Goal: Task Accomplishment & Management: Manage account settings

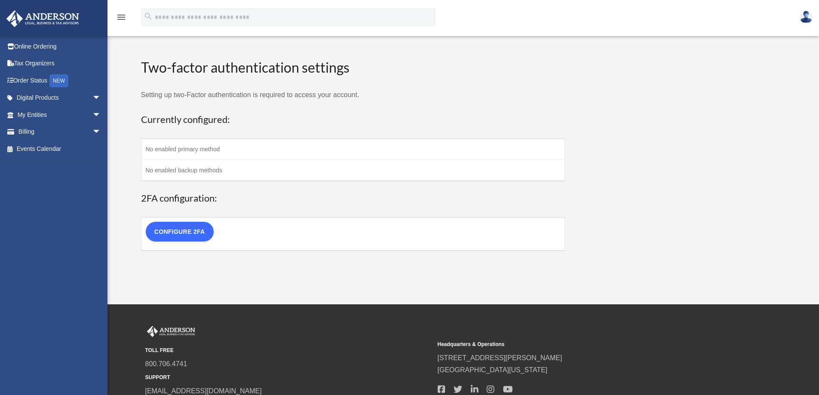
click at [184, 230] on link "Configure 2FA" at bounding box center [180, 232] width 68 height 20
click at [0, 0] on div "Are you sure? Any unsaved changes will be lost! Yes No Choose the 2FA method Th…" at bounding box center [0, 0] width 0 height 0
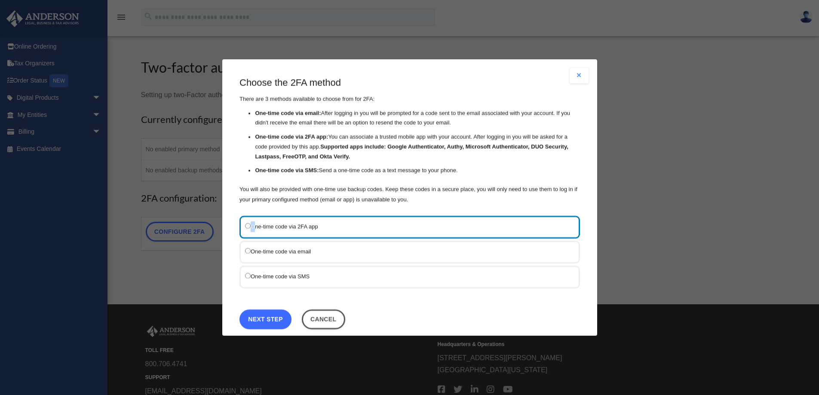
click at [262, 325] on link "Next Step" at bounding box center [265, 319] width 52 height 20
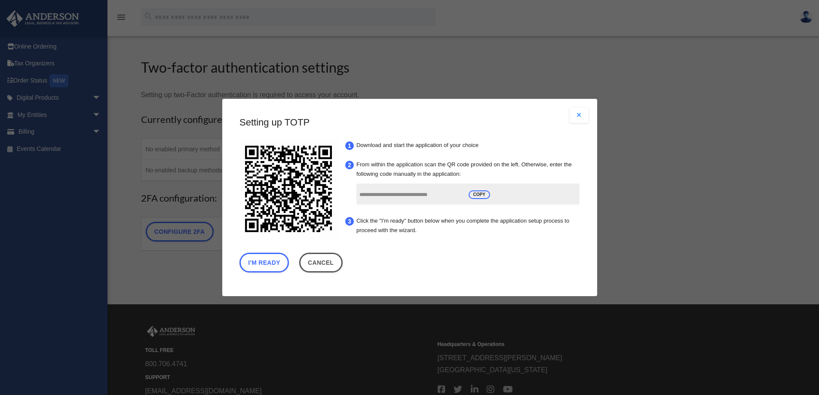
click at [369, 196] on input "**********" at bounding box center [410, 195] width 103 height 16
click at [267, 264] on button "I'm Ready" at bounding box center [263, 263] width 49 height 20
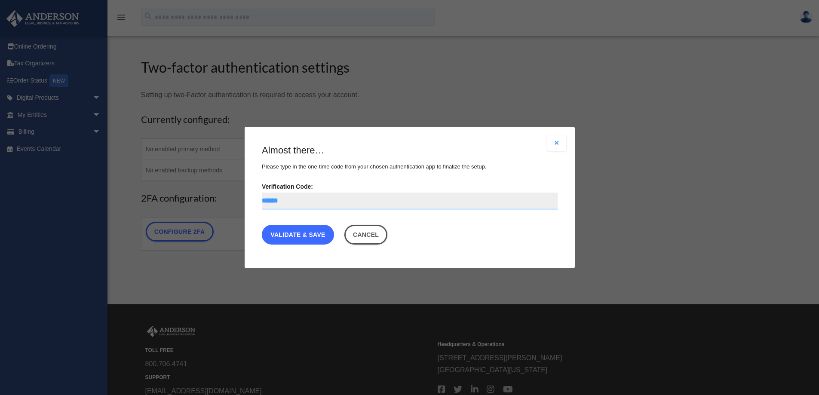
click at [297, 237] on link "Validate & Save" at bounding box center [298, 235] width 72 height 20
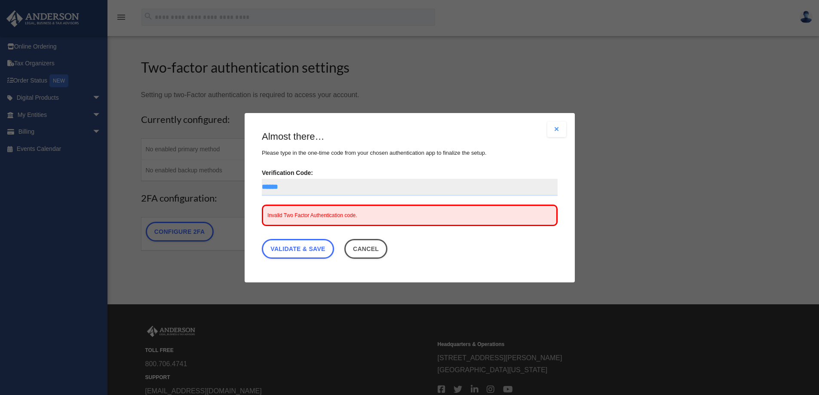
click at [281, 216] on span "Invalid Two Factor Authentication code." at bounding box center [312, 215] width 90 height 6
click at [297, 188] on input "******" at bounding box center [410, 186] width 296 height 17
click at [381, 250] on button "Cancel" at bounding box center [365, 249] width 43 height 20
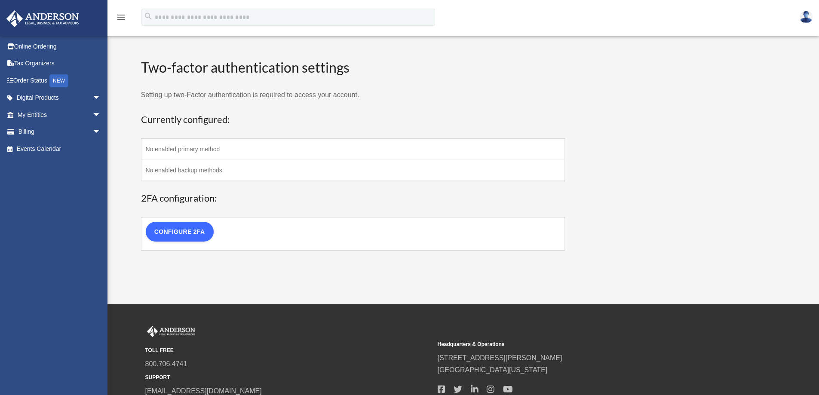
click at [179, 232] on link "Configure 2FA" at bounding box center [180, 232] width 68 height 20
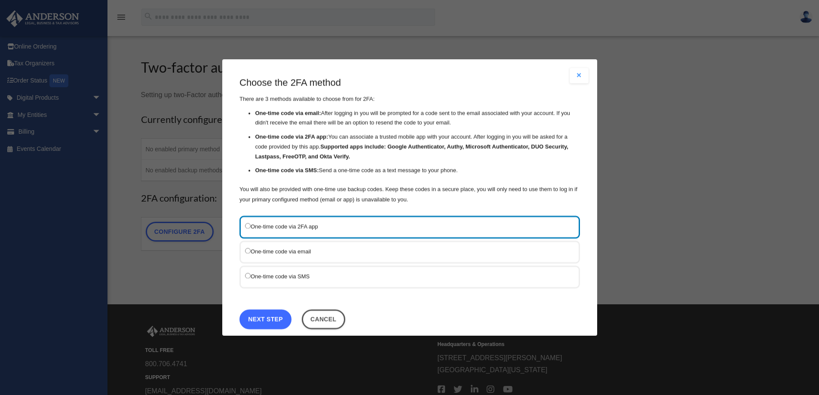
click at [269, 319] on link "Next Step" at bounding box center [265, 319] width 52 height 20
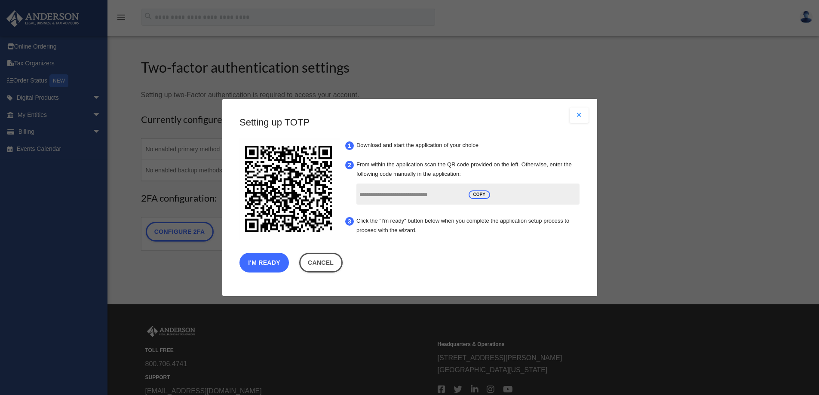
click at [256, 260] on button "I'm Ready" at bounding box center [263, 263] width 49 height 20
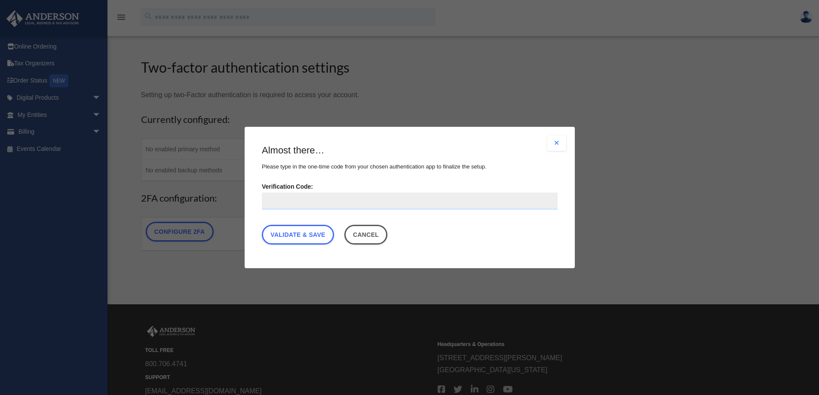
click at [272, 202] on input "Verification Code:" at bounding box center [410, 201] width 296 height 17
click at [294, 236] on link "Validate & Save" at bounding box center [298, 235] width 72 height 20
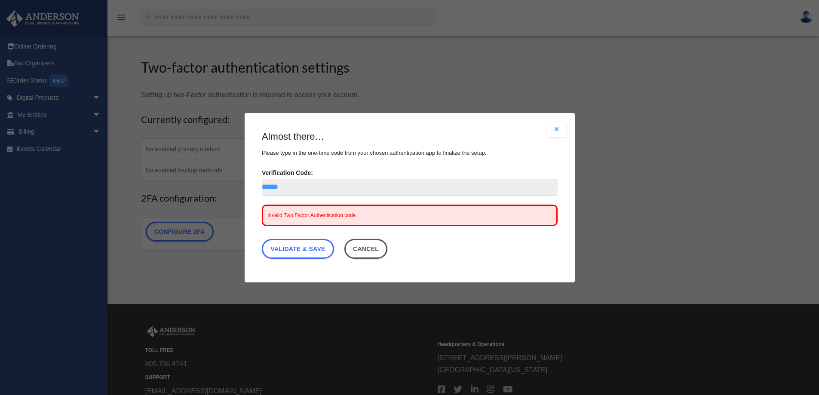
click at [281, 186] on input "******" at bounding box center [410, 186] width 296 height 17
drag, startPoint x: 289, startPoint y: 185, endPoint x: 232, endPoint y: 187, distance: 57.2
click at [232, 187] on div "Are you sure? Any unsaved changes will be lost! Yes No Choose the 2FA method Th…" at bounding box center [409, 197] width 819 height 395
type input "******"
click at [306, 247] on link "Validate & Save" at bounding box center [298, 249] width 72 height 20
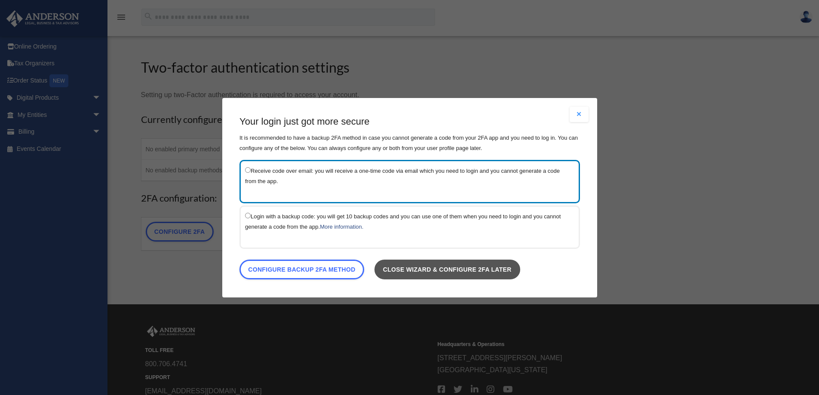
click at [424, 274] on link "Close wizard & configure 2FA later" at bounding box center [447, 269] width 146 height 20
click at [472, 268] on link "Close wizard & configure 2FA later" at bounding box center [447, 269] width 146 height 20
click at [404, 271] on link "Close wizard & configure 2FA later" at bounding box center [447, 269] width 146 height 20
click link "Close wizard & configure 2FA later" at bounding box center [447, 269] width 146 height 20
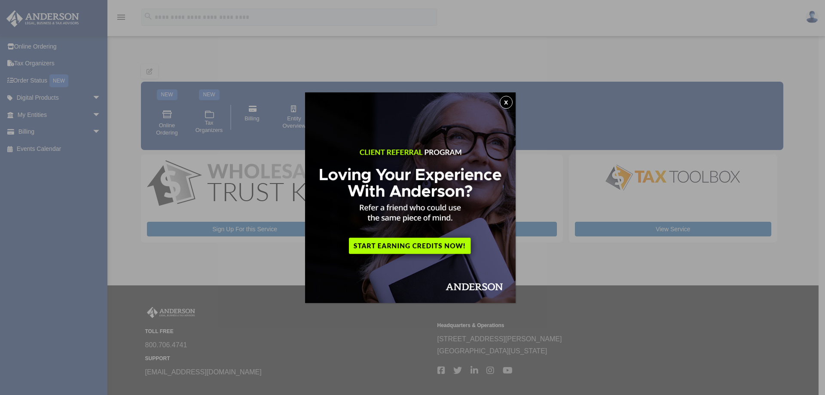
click at [395, 246] on img at bounding box center [410, 197] width 211 height 211
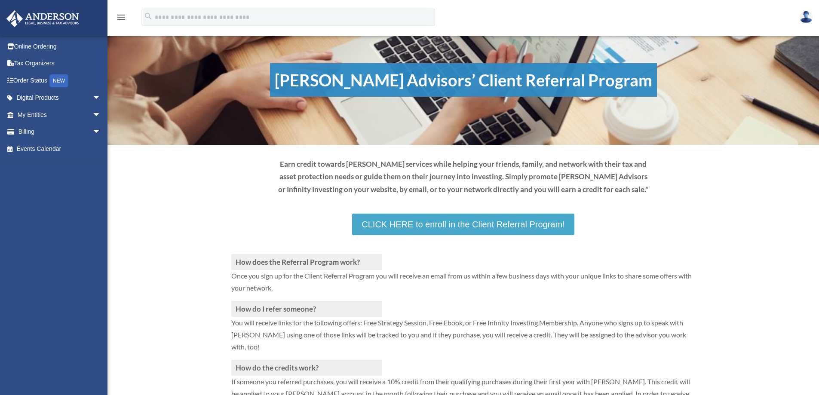
click at [435, 221] on link "CLICK HERE to enroll in the Client Referral Program!" at bounding box center [463, 224] width 222 height 21
click at [34, 97] on link "Digital Products arrow_drop_down" at bounding box center [60, 97] width 108 height 17
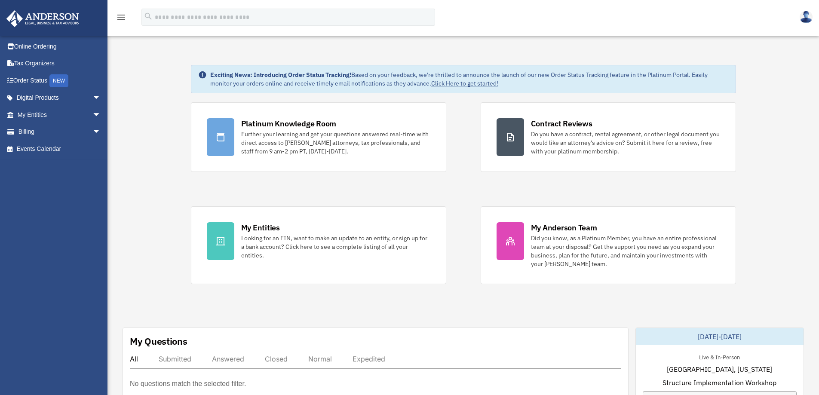
click at [121, 18] on icon "menu" at bounding box center [121, 17] width 10 height 10
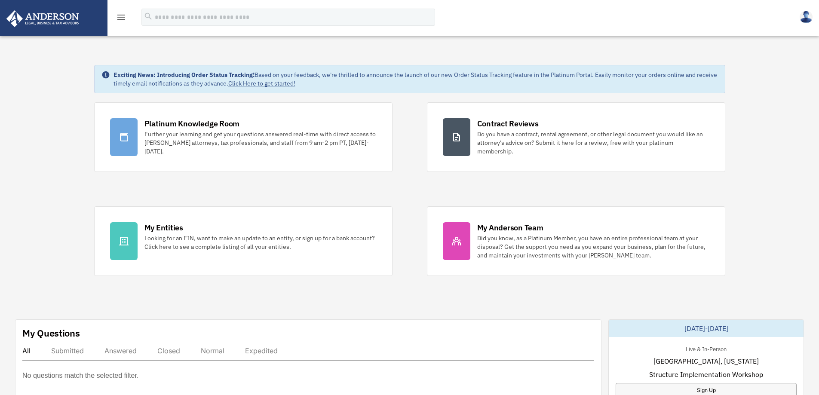
click at [121, 19] on icon "menu" at bounding box center [121, 17] width 10 height 10
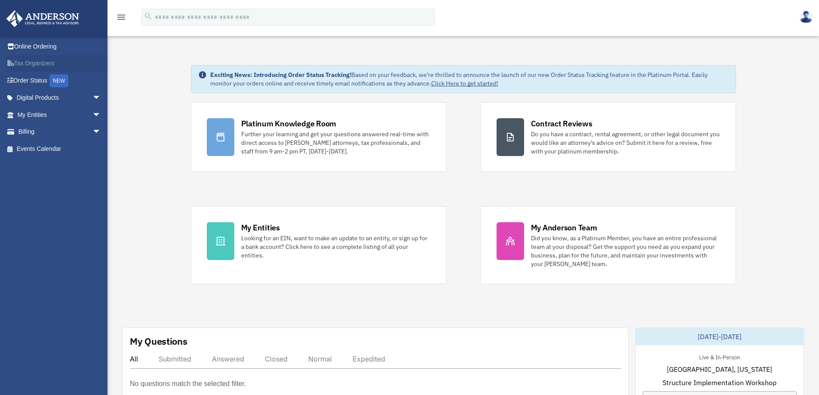
click at [38, 63] on link "Tax Organizers" at bounding box center [60, 63] width 108 height 17
click at [32, 114] on link "My Entities arrow_drop_down" at bounding box center [60, 114] width 108 height 17
click at [40, 97] on link "Digital Products arrow_drop_down" at bounding box center [60, 97] width 108 height 17
click at [92, 97] on span "arrow_drop_down" at bounding box center [100, 98] width 17 height 18
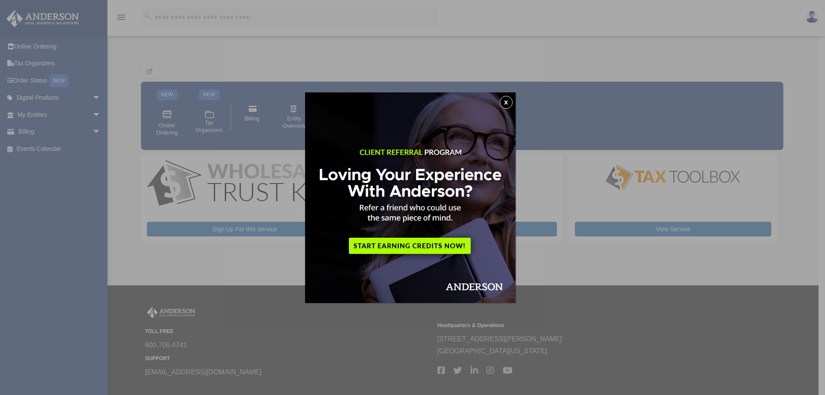
click at [508, 101] on button "x" at bounding box center [506, 102] width 13 height 13
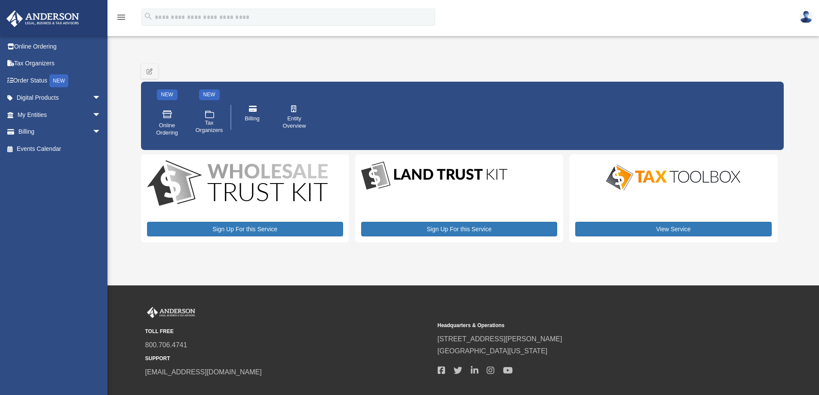
click at [124, 16] on icon "menu" at bounding box center [121, 17] width 10 height 10
